Goal: Task Accomplishment & Management: Manage account settings

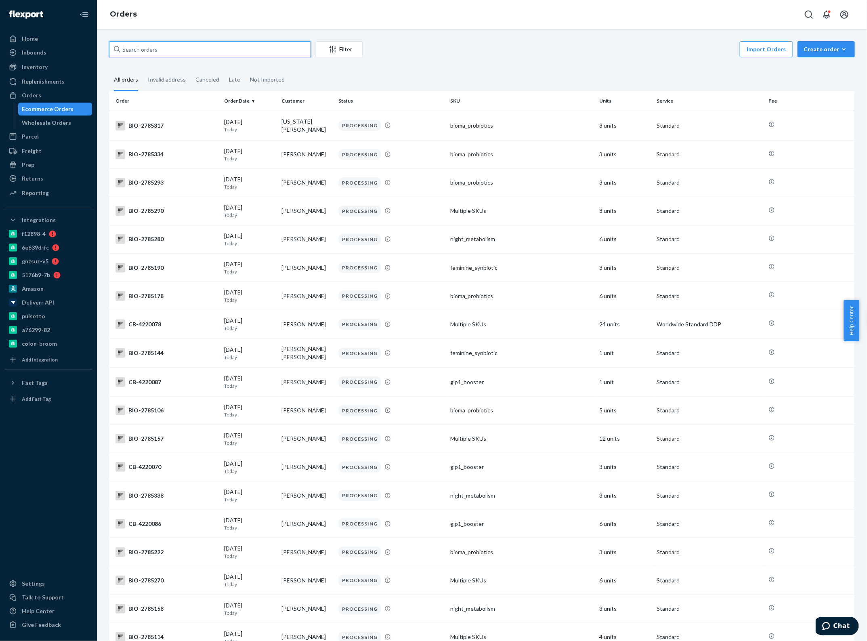
click at [145, 51] on input "text" at bounding box center [210, 49] width 202 height 16
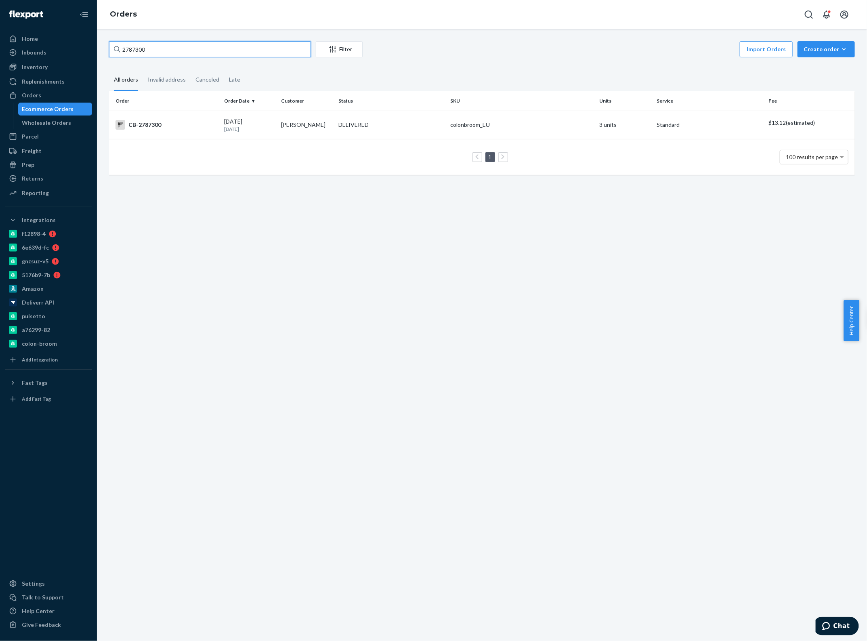
click at [187, 43] on input "2787300" at bounding box center [210, 49] width 202 height 16
paste input "42"
click at [166, 43] on input "2787342" at bounding box center [210, 49] width 202 height 16
paste input "208"
type input "2787208"
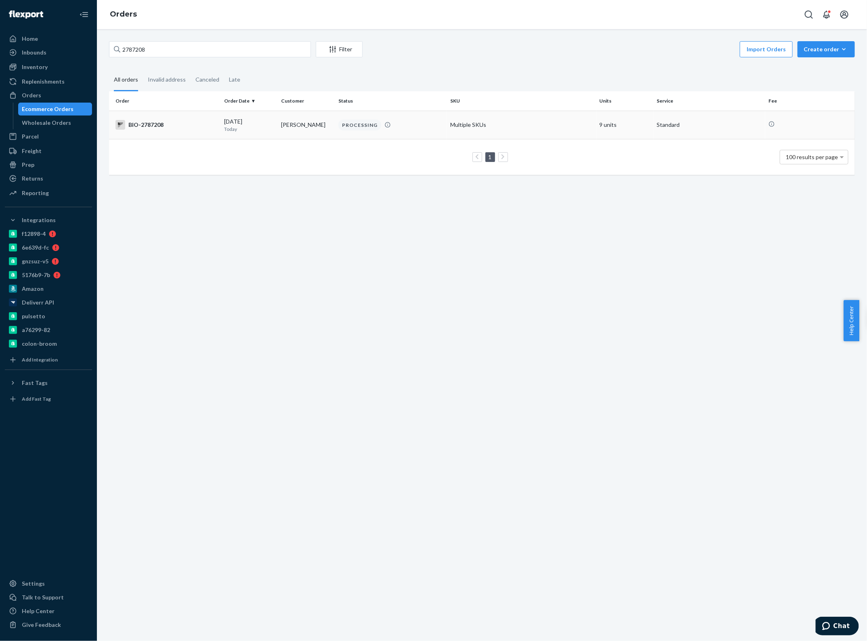
click at [247, 130] on p "Today" at bounding box center [249, 129] width 51 height 7
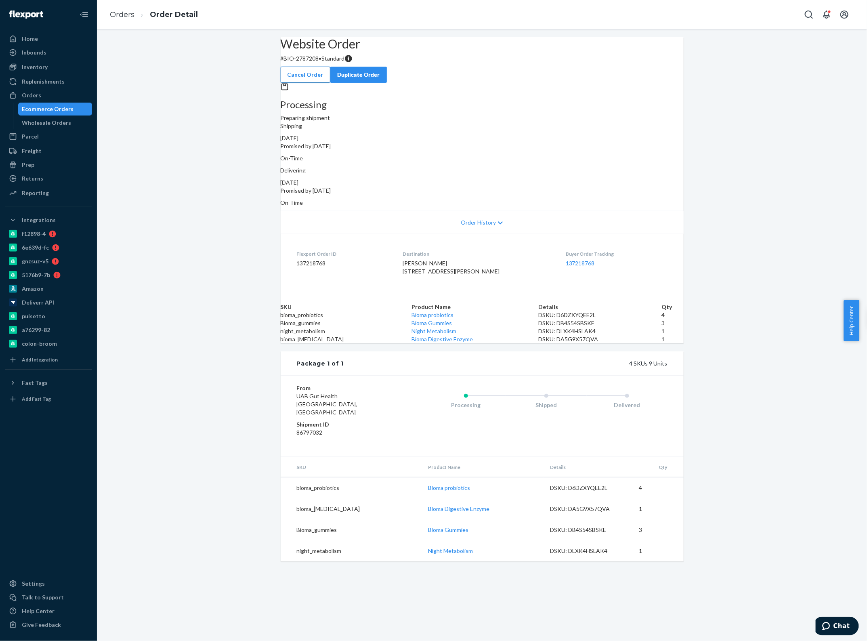
click at [330, 68] on button "Cancel Order" at bounding box center [306, 75] width 50 height 16
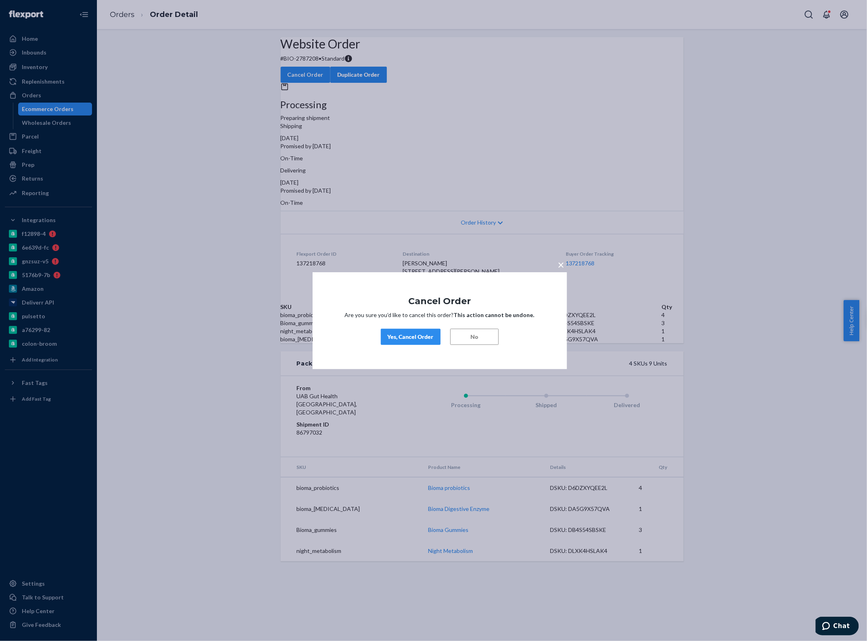
click at [429, 338] on div "Yes, Cancel Order" at bounding box center [411, 337] width 46 height 8
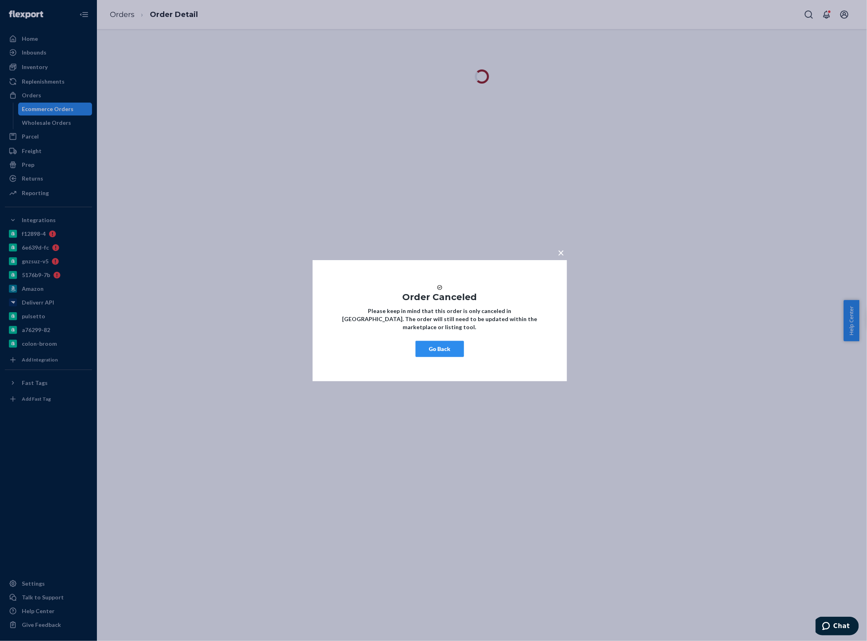
click at [438, 349] on button "Go Back" at bounding box center [440, 349] width 48 height 16
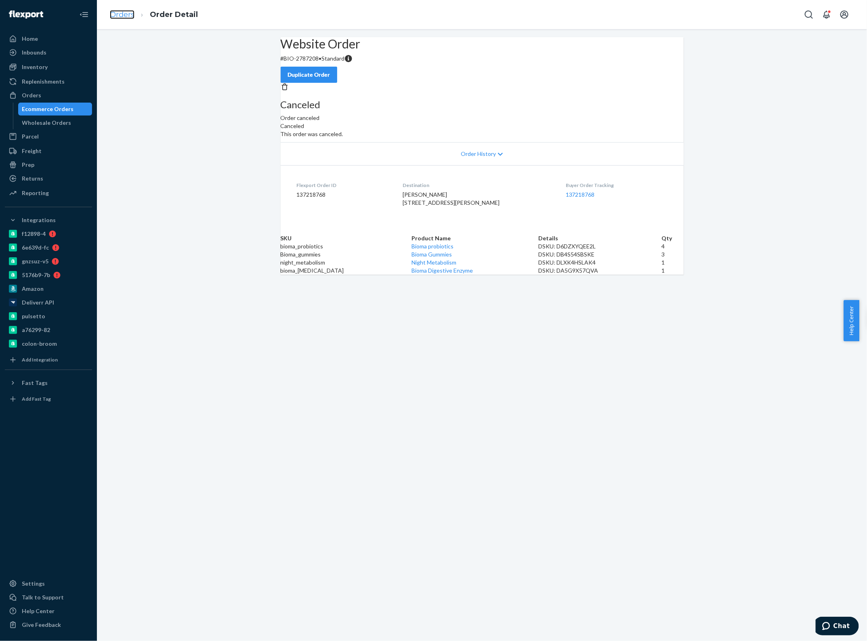
click at [125, 15] on link "Orders" at bounding box center [122, 14] width 25 height 9
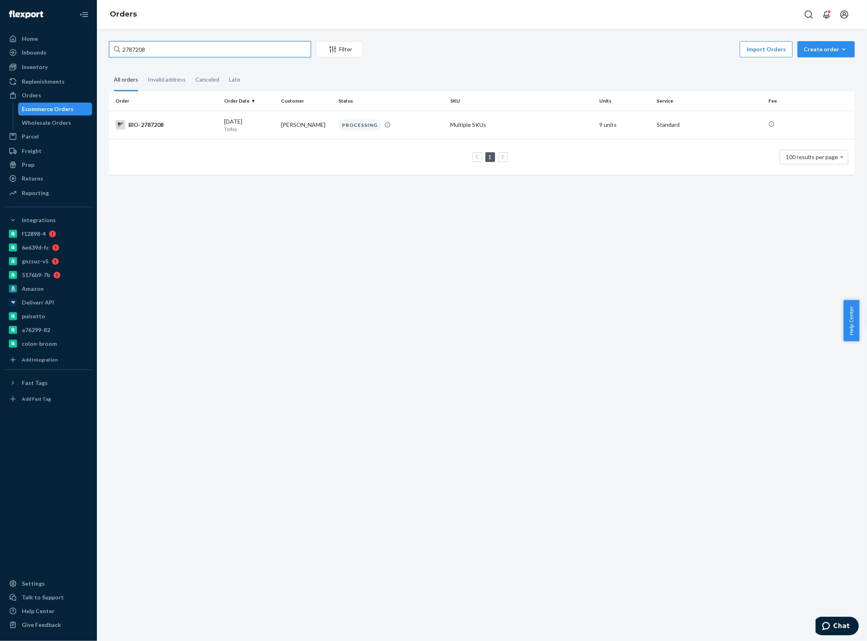
click at [155, 49] on input "2787208" at bounding box center [210, 49] width 202 height 16
click at [158, 45] on input "2787208" at bounding box center [210, 49] width 202 height 16
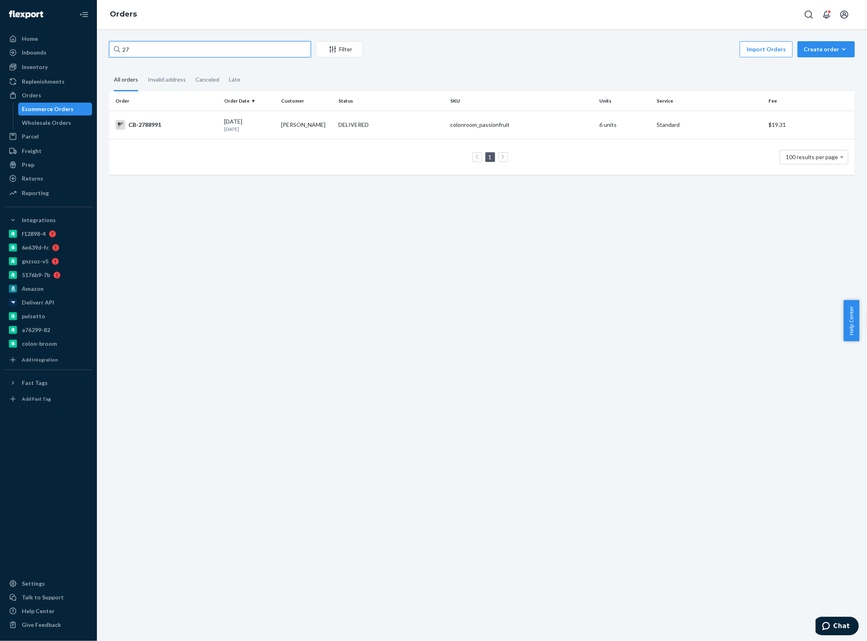
type input "2"
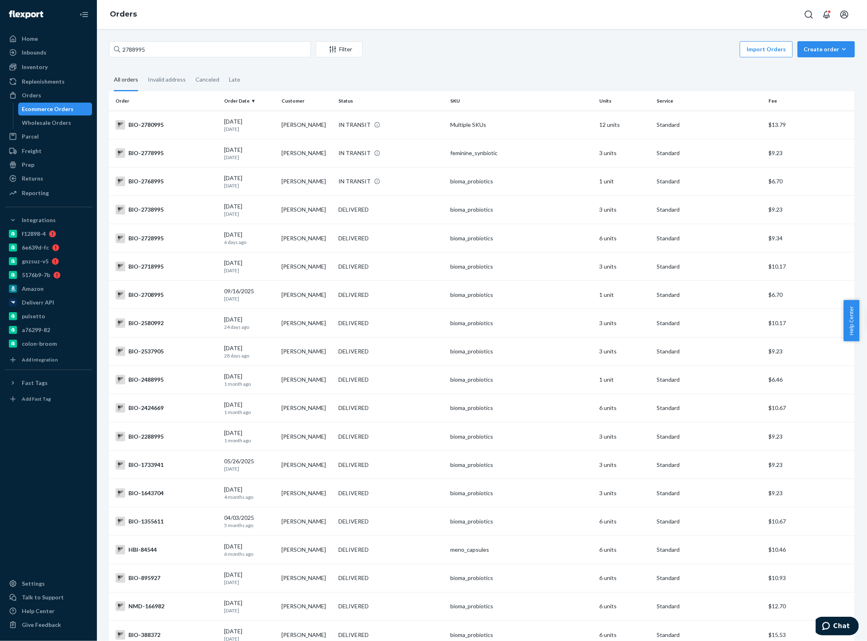
click at [429, 29] on div "2788995 Filter Import Orders Create order Ecommerce order Removal order All ord…" at bounding box center [482, 335] width 770 height 612
click at [168, 48] on input "2788995" at bounding box center [210, 49] width 202 height 16
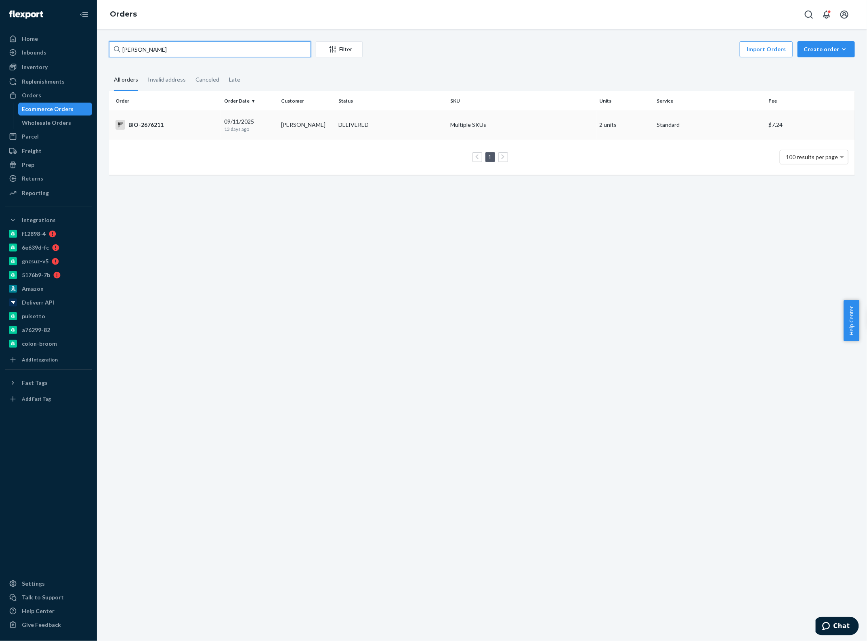
type input "[PERSON_NAME]"
click at [254, 133] on td "[DATE] [DATE]" at bounding box center [249, 125] width 57 height 28
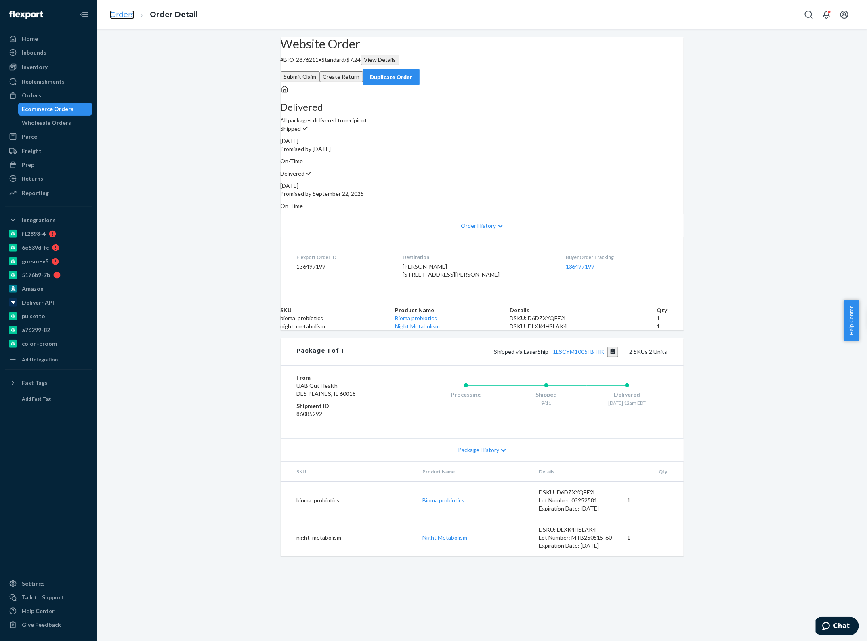
click at [124, 15] on link "Orders" at bounding box center [122, 14] width 25 height 9
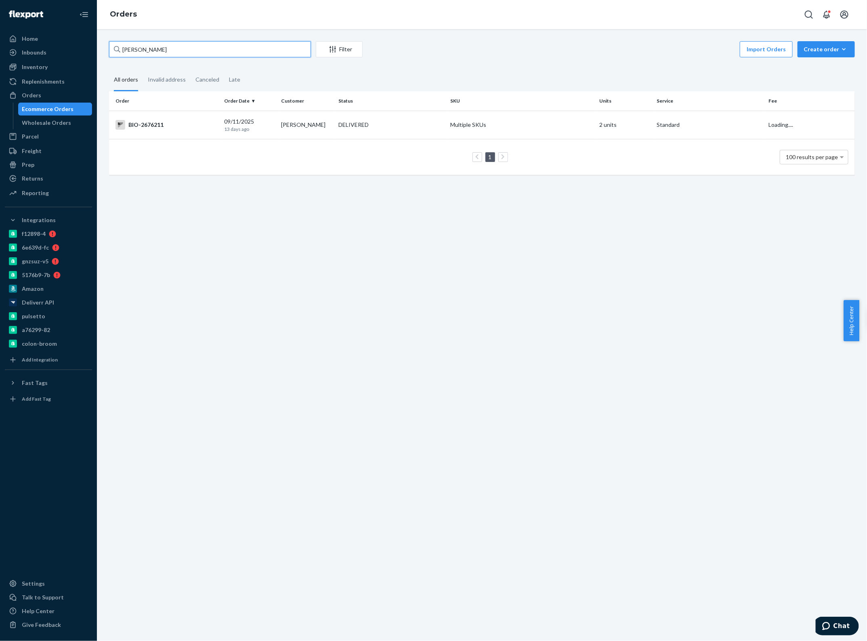
click at [180, 51] on input "[PERSON_NAME]" at bounding box center [210, 49] width 202 height 16
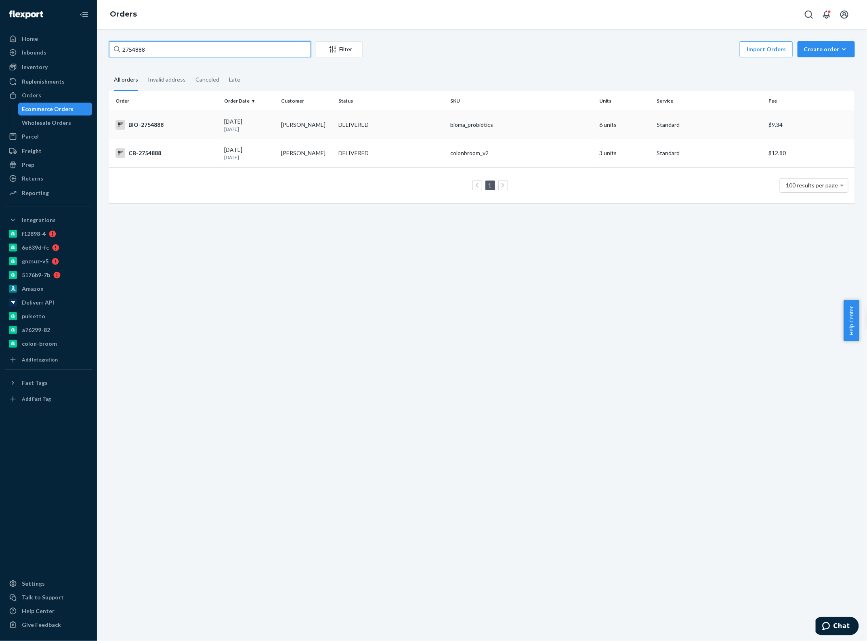
type input "2754888"
click at [240, 124] on div "[DATE] [DATE]" at bounding box center [249, 125] width 51 height 15
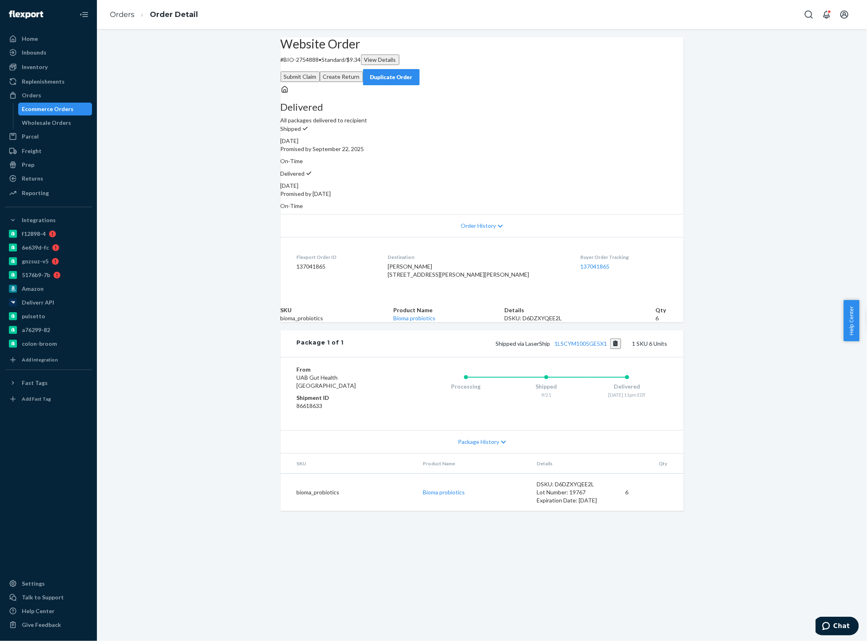
click at [363, 72] on button "Create Return" at bounding box center [341, 77] width 43 height 11
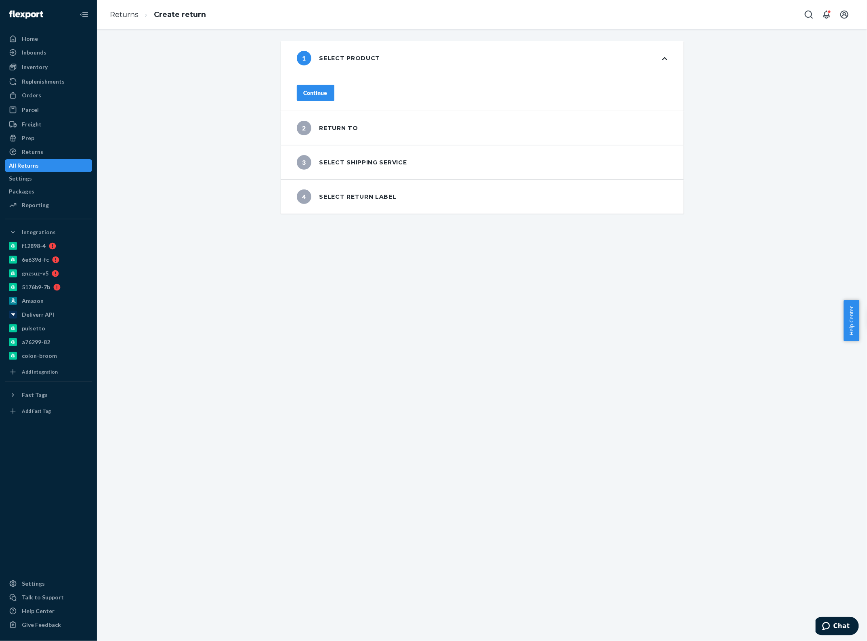
click at [328, 93] on div "Continue" at bounding box center [316, 93] width 24 height 8
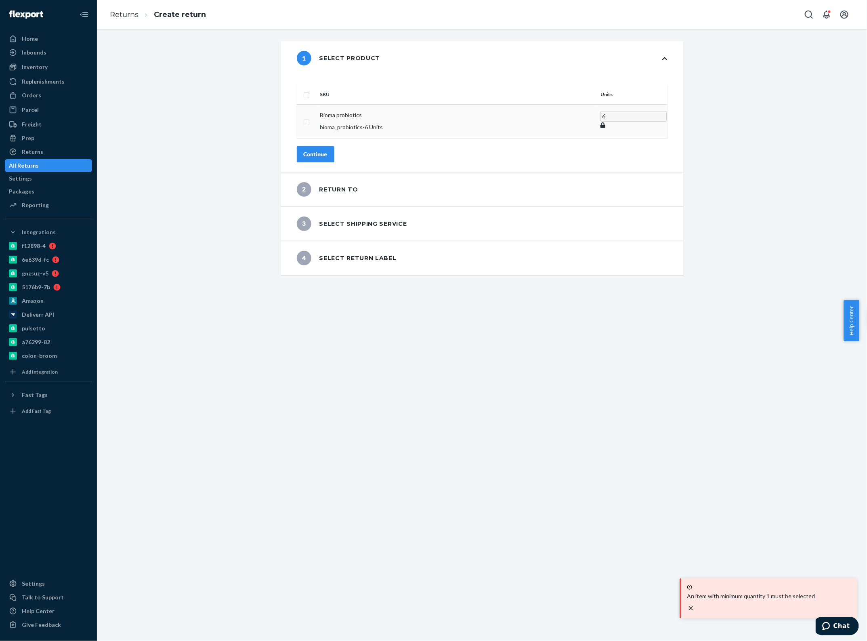
click at [310, 117] on input "checkbox" at bounding box center [306, 121] width 6 height 8
checkbox input "true"
click at [328, 150] on div "Continue" at bounding box center [316, 154] width 24 height 8
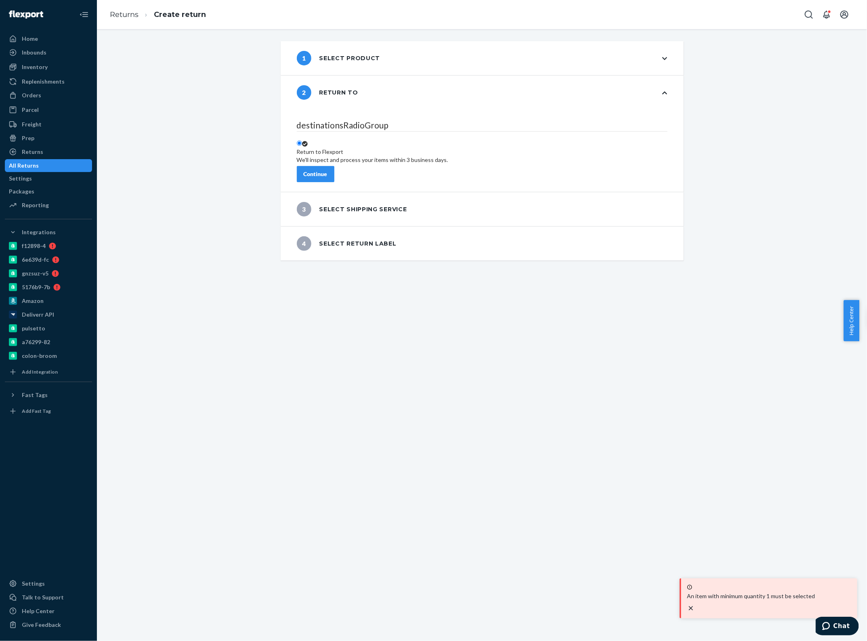
click at [328, 170] on div "Continue" at bounding box center [316, 174] width 24 height 8
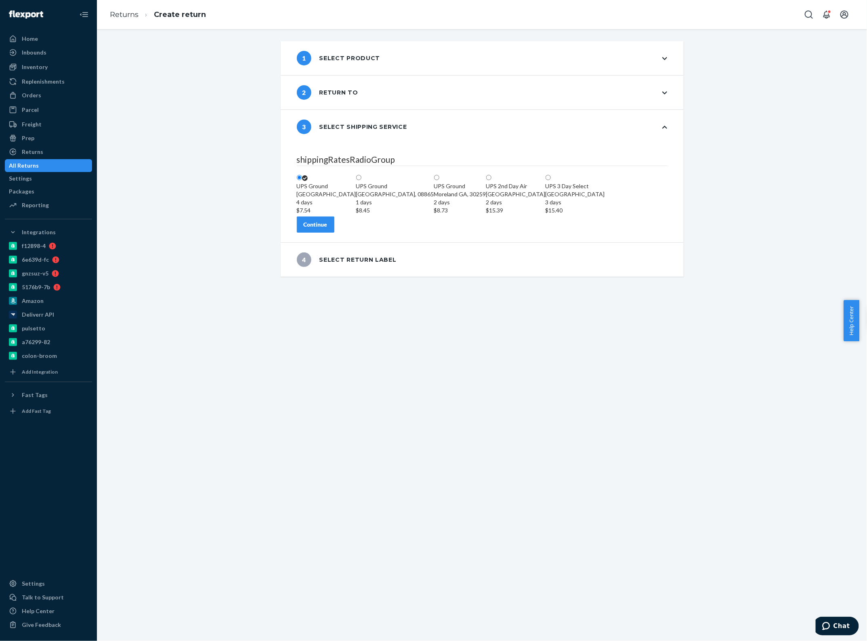
click at [328, 229] on div "Continue" at bounding box center [316, 225] width 24 height 8
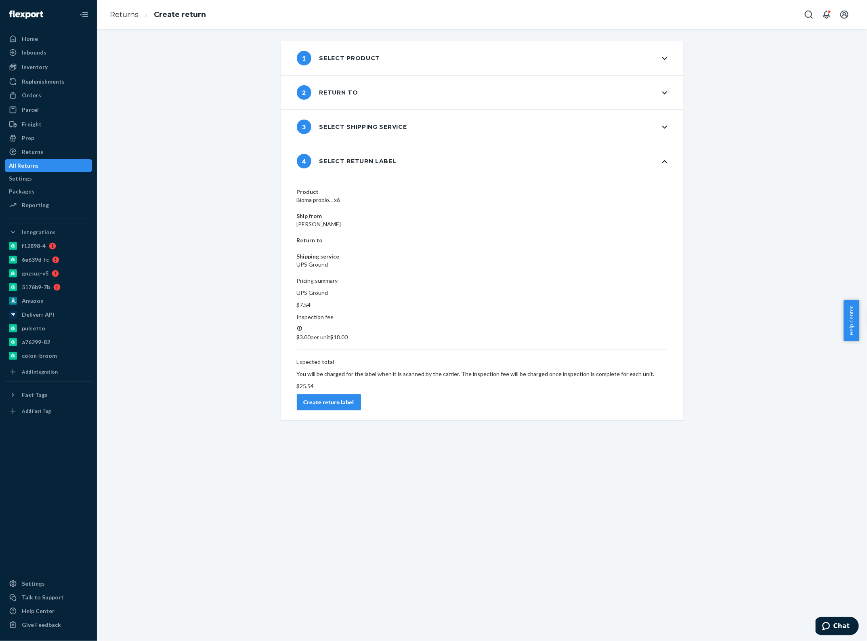
click at [354, 398] on div "Create return label" at bounding box center [329, 402] width 51 height 8
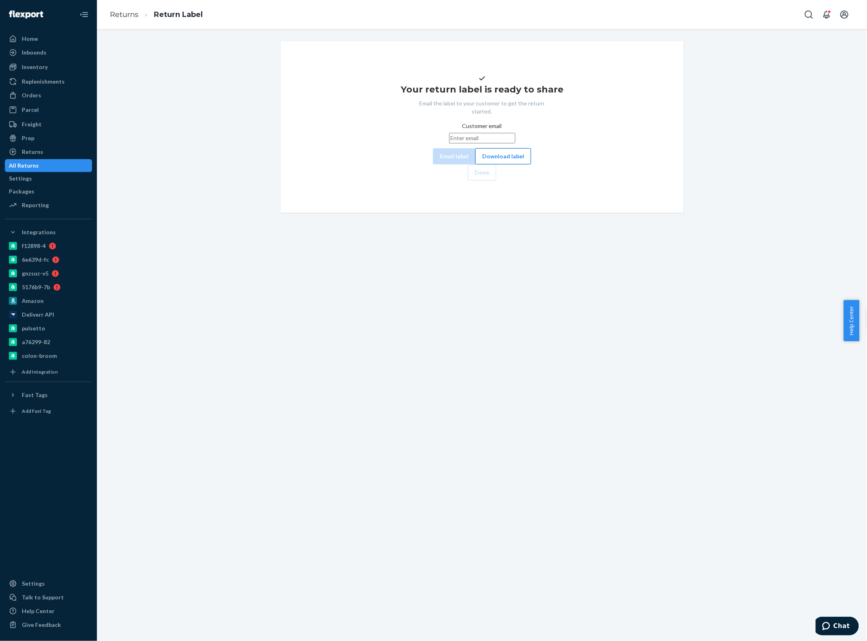
click at [476, 164] on button "Download label" at bounding box center [504, 156] width 56 height 16
